Goal: Task Accomplishment & Management: Manage account settings

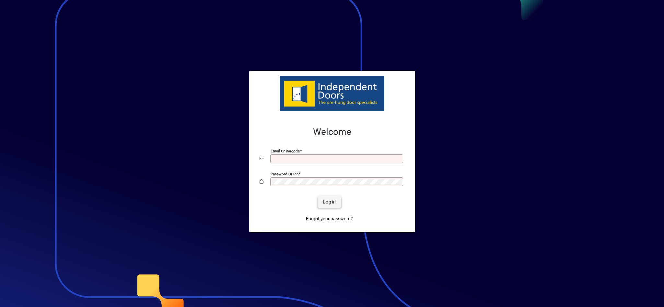
type input "**********"
click at [327, 202] on span "Login" at bounding box center [329, 202] width 13 height 7
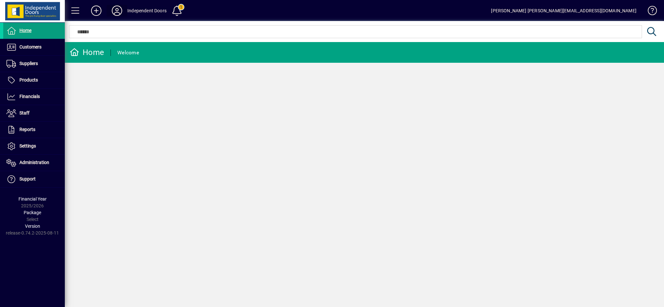
click at [118, 8] on icon at bounding box center [116, 11] width 13 height 10
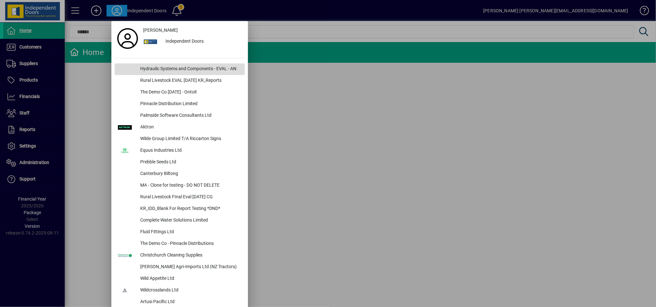
click at [176, 67] on div "Hydraulic Systems and Components - EVAL - AN" at bounding box center [190, 69] width 110 height 12
